Goal: Communication & Community: Answer question/provide support

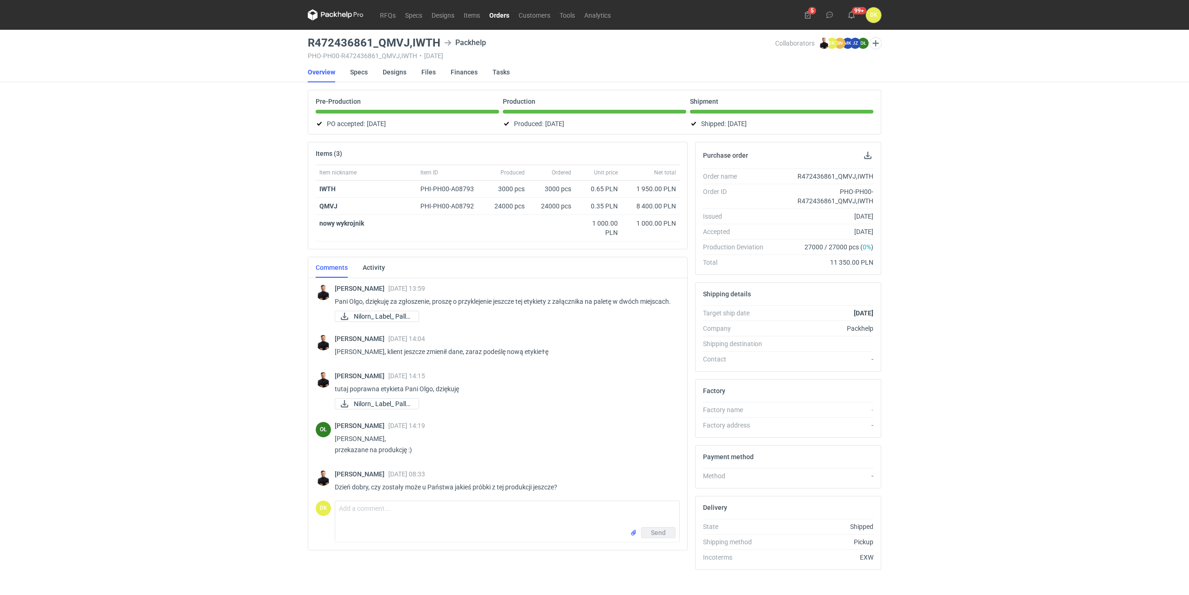
scroll to position [102, 0]
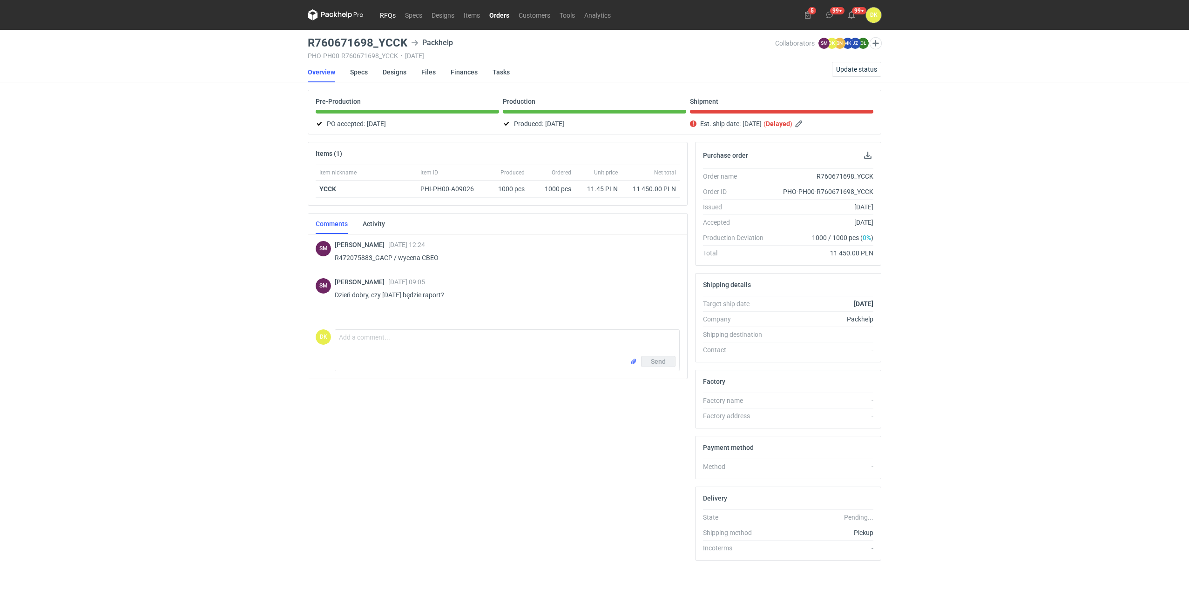
click at [386, 15] on link "RFQs" at bounding box center [387, 14] width 25 height 11
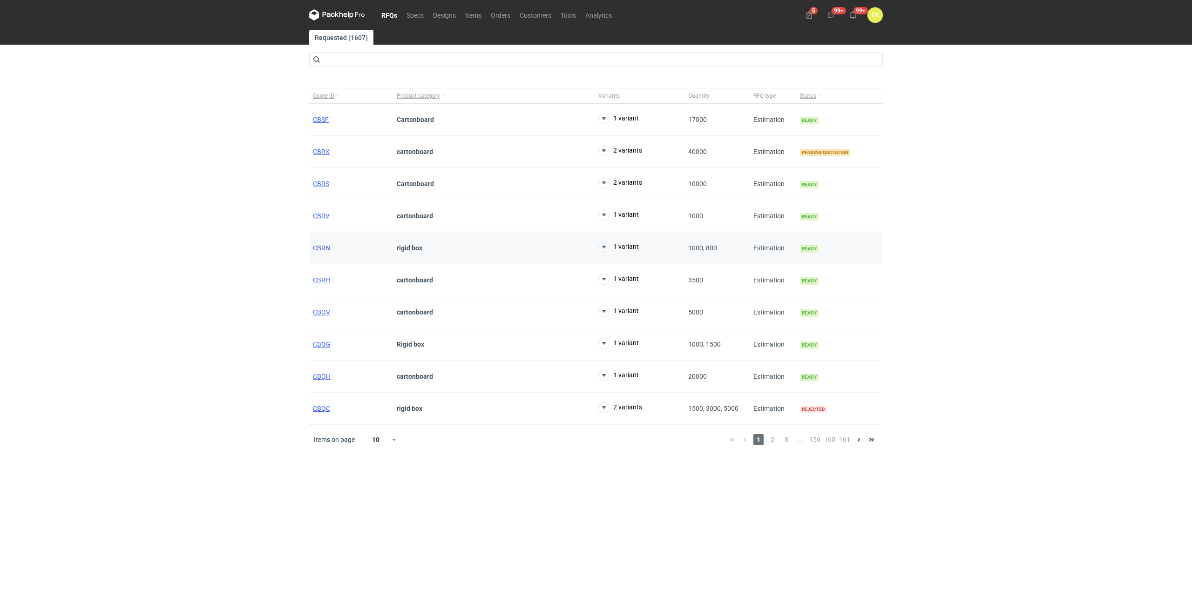
click at [321, 244] on span "CBRN" at bounding box center [321, 247] width 17 height 7
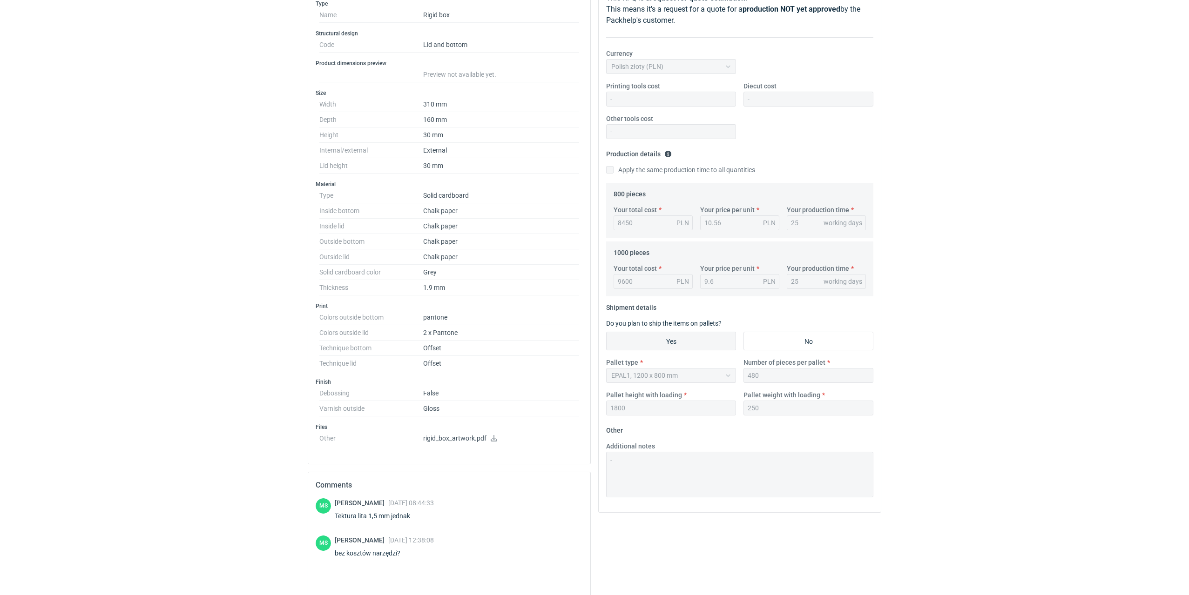
scroll to position [186, 0]
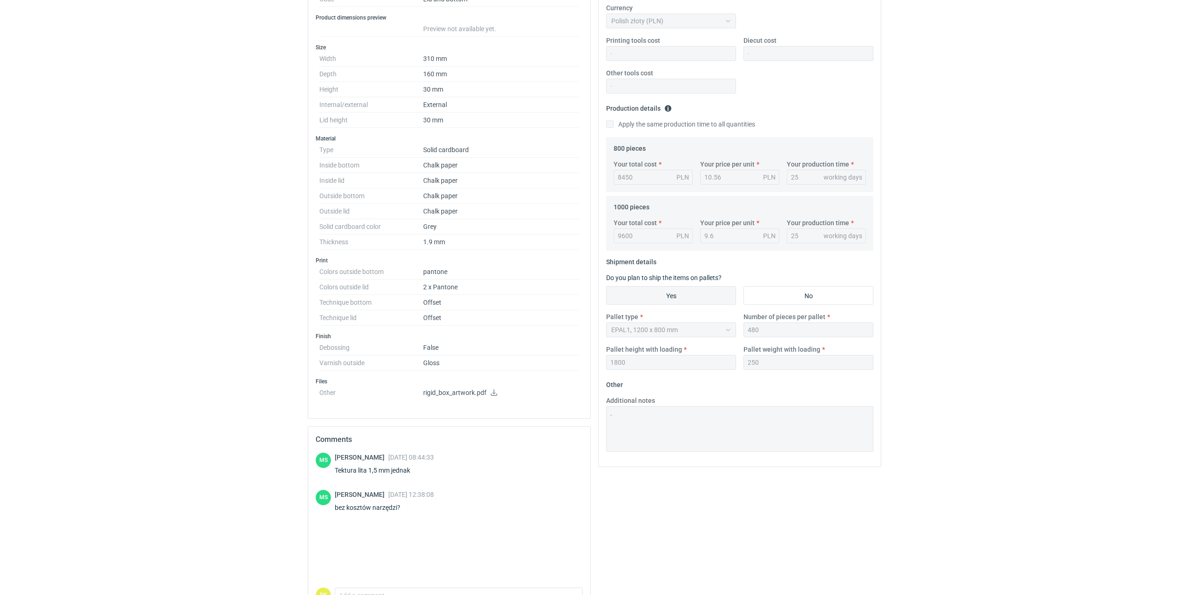
click at [493, 394] on icon at bounding box center [494, 393] width 7 height 7
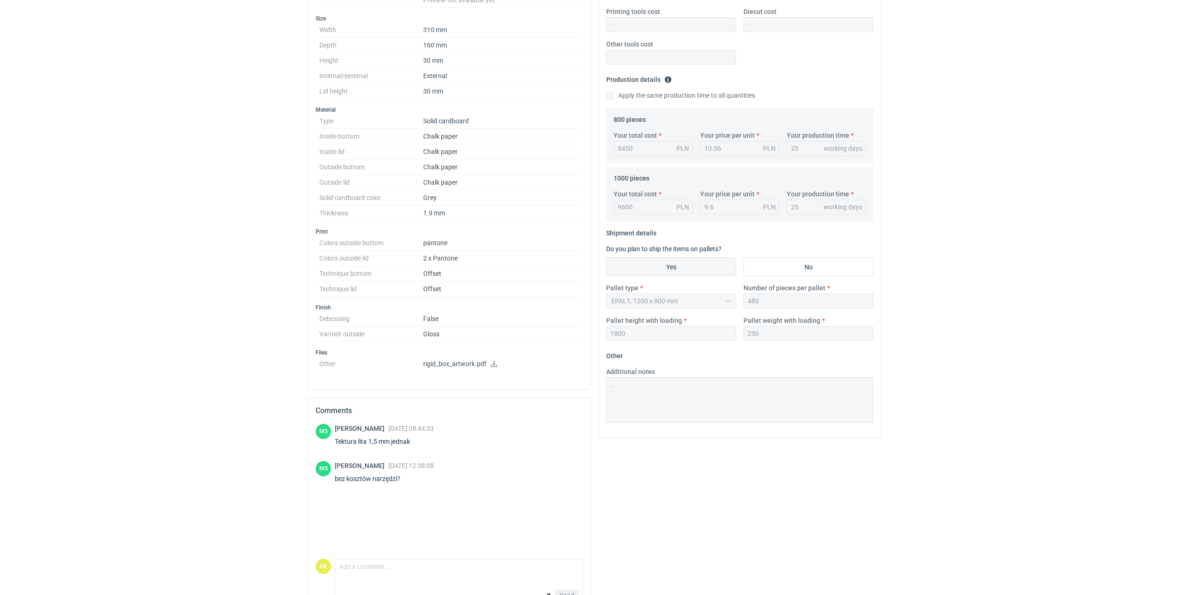
scroll to position [241, 0]
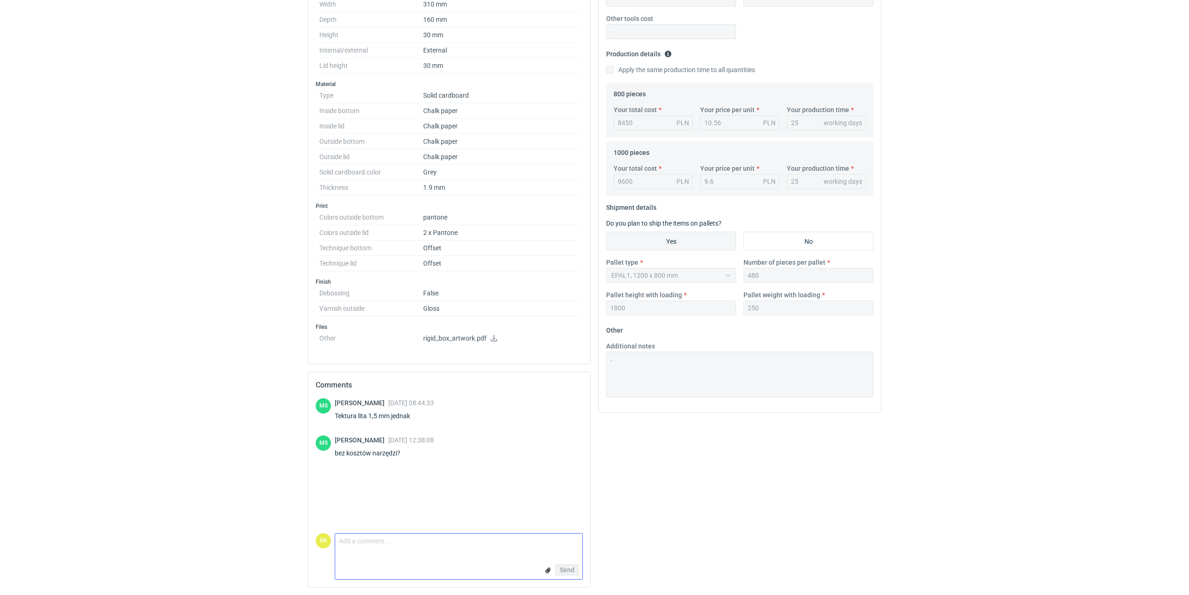
click at [466, 547] on textarea "Comment message" at bounding box center [458, 544] width 247 height 20
click at [361, 526] on textarea "Dzień dry anMcju, W przypadku rigid Box nie używamy wykrojników o ile nie ma ża…" at bounding box center [458, 535] width 247 height 35
click at [380, 527] on textarea "Dzień dobry anMcju, W przypadku rigid Box nie używamy wykrojników o ile nie ma …" at bounding box center [458, 535] width 247 height 35
click at [381, 523] on textarea "Dzień dobry anMcju, W przypadku rigid Box nie używamy wykrojników o ile nie ma …" at bounding box center [458, 535] width 247 height 35
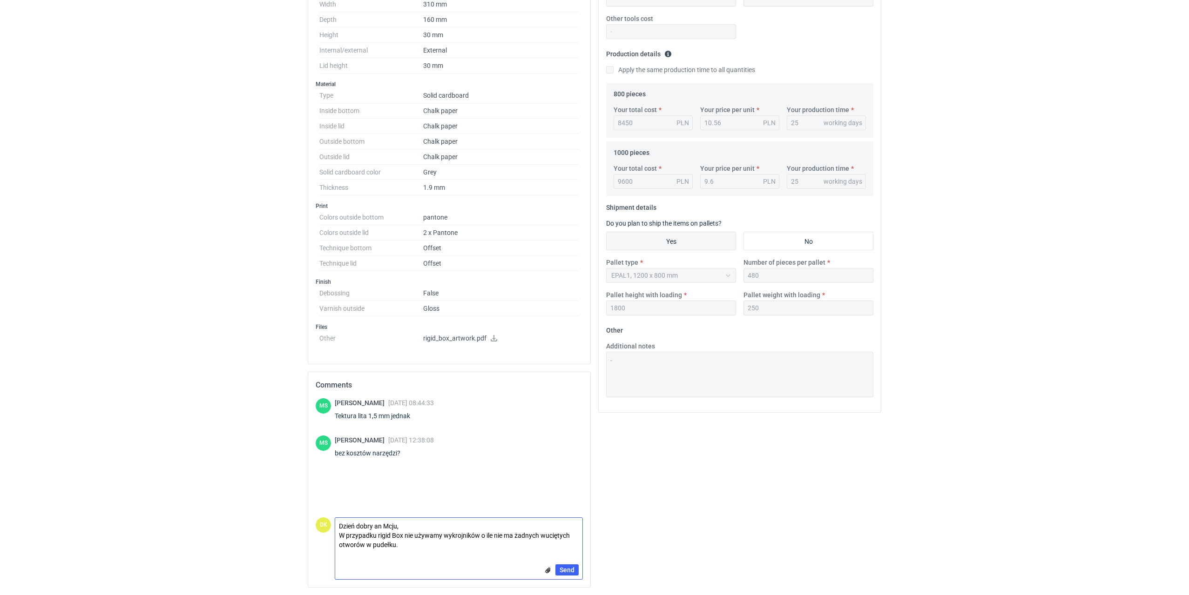
click at [377, 524] on textarea "Dzień dobry an Mcju, W przypadku rigid Box nie używamy wykrojników o ile nie ma…" at bounding box center [458, 535] width 247 height 35
click at [383, 527] on textarea "Dzień dobry Pan Mcju, W przypadku rigid Box nie używamy wykrojników o ile nie m…" at bounding box center [458, 535] width 247 height 35
click at [401, 527] on textarea "Dzień dobry Panie Mcju, W przypadku rigid Box nie używamy wykrojników o ile nie…" at bounding box center [458, 535] width 247 height 35
click at [381, 537] on textarea "Dzień dobry Panie Mcieju, W przypadku rigid Box nie używamy wykrojników o ile n…" at bounding box center [458, 535] width 247 height 35
click at [478, 535] on textarea "Dzień dobry Panie Mcieju, W przypadku Rigid Box nie używamy wykrojników o ile n…" at bounding box center [458, 535] width 247 height 35
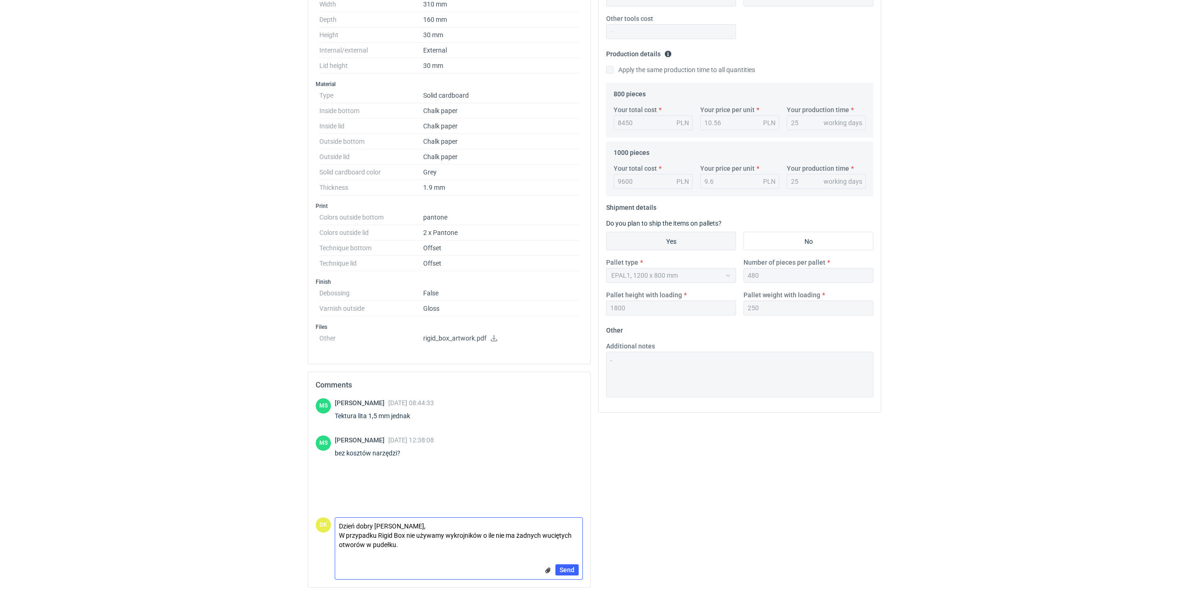
click at [478, 533] on textarea "Dzień dobry Panie Mcieju, W przypadku Rigid Box nie używamy wykrojników o ile n…" at bounding box center [458, 535] width 247 height 35
click at [481, 535] on textarea "Dzień dobry Panie Mcieju, W przypadku Rigid Box nie używamy wykrojników o ile n…" at bounding box center [458, 535] width 247 height 35
click at [554, 539] on textarea "Dzień dobry Panie Mcieju, W przypadku Rigid Box nie używamy wykrojników, o ile …" at bounding box center [458, 535] width 247 height 35
type textarea "Dzień dobry Panie Mcieju, W przypadku Rigid Box nie używamy wykrojników, o ile …"
click at [491, 341] on link at bounding box center [493, 339] width 7 height 7
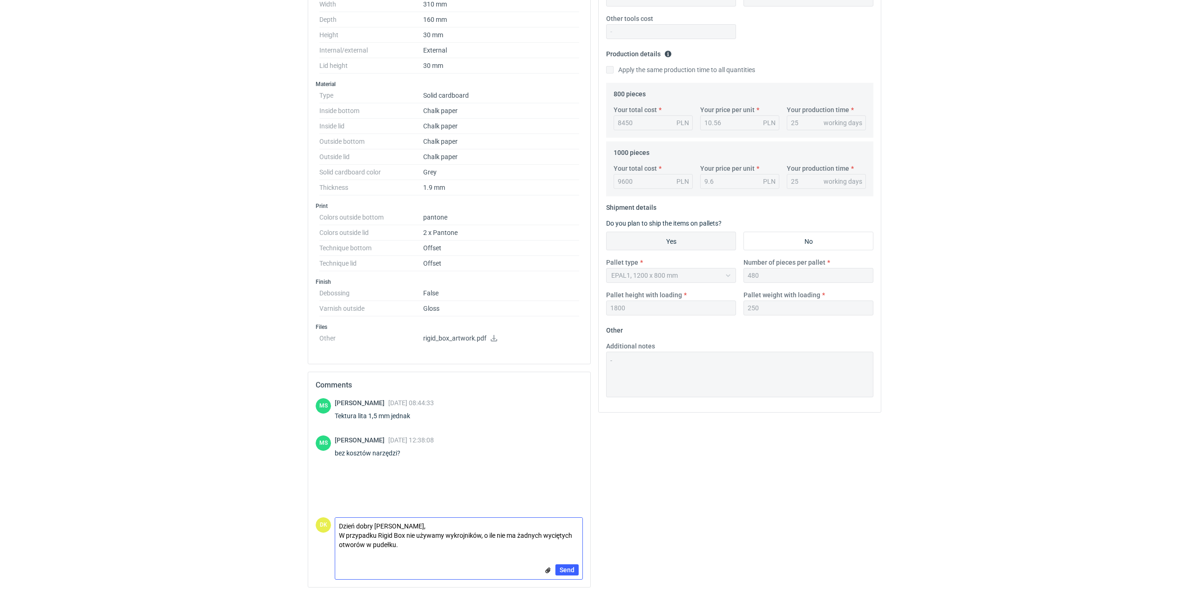
click at [439, 551] on textarea "Dzień dobry Panie Mcieju, W przypadku Rigid Box nie używamy wykrojników, o ile …" at bounding box center [458, 535] width 247 height 35
click at [568, 571] on span "Send" at bounding box center [567, 570] width 15 height 7
